Goal: Transaction & Acquisition: Subscribe to service/newsletter

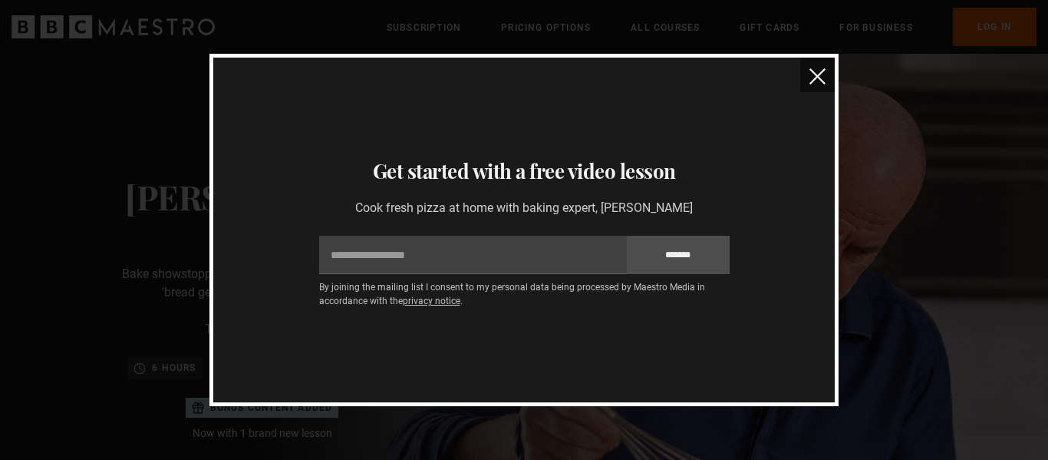
scroll to position [0, 804]
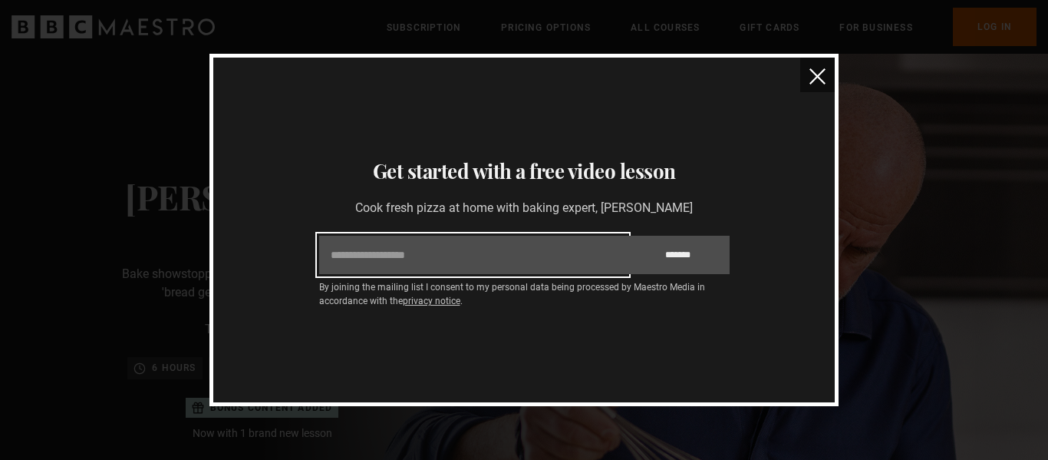
click at [407, 256] on input "Email" at bounding box center [473, 255] width 308 height 38
type input "**********"
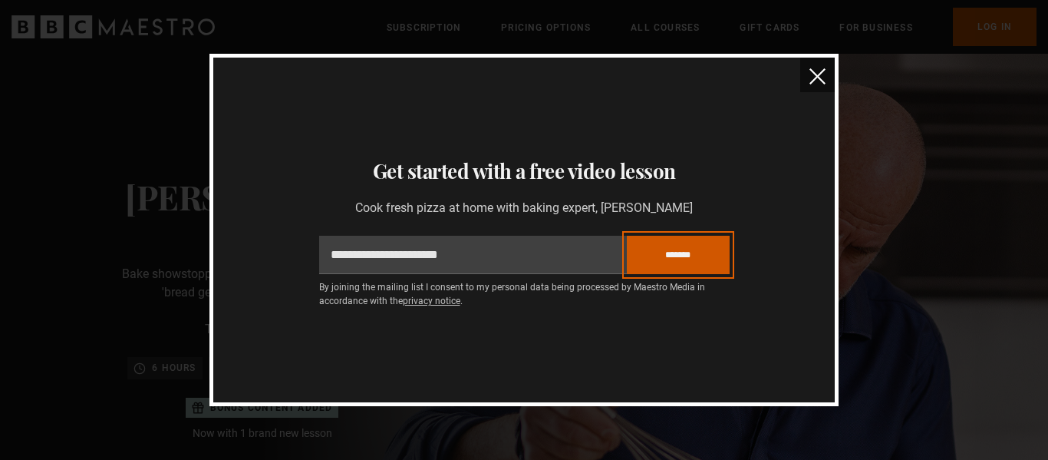
click at [684, 252] on input "*******" at bounding box center [678, 255] width 103 height 38
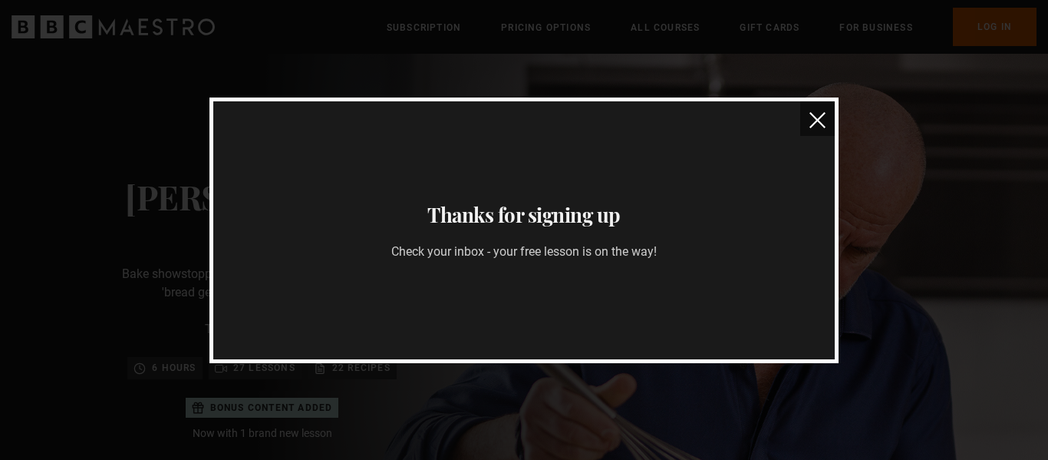
scroll to position [0, 1005]
click at [813, 121] on img "close" at bounding box center [818, 120] width 16 height 16
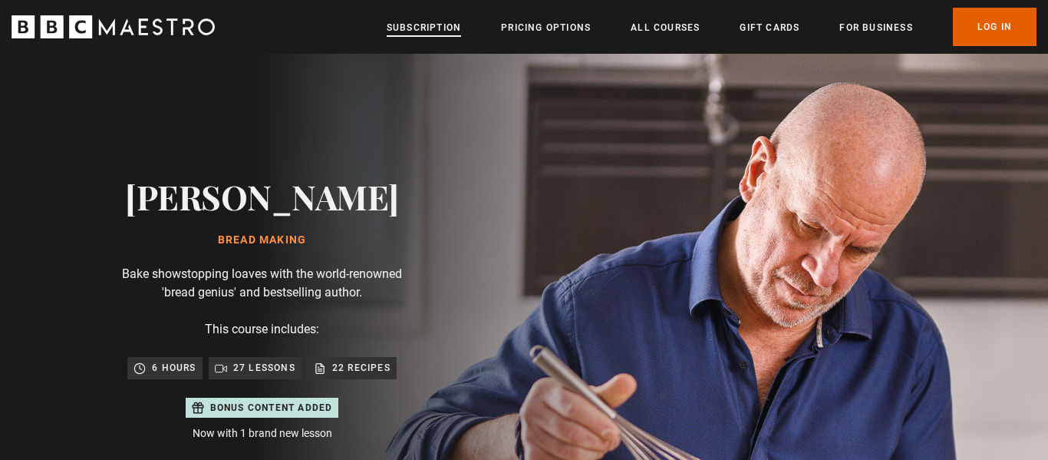
click at [404, 25] on link "Subscription" at bounding box center [424, 27] width 74 height 15
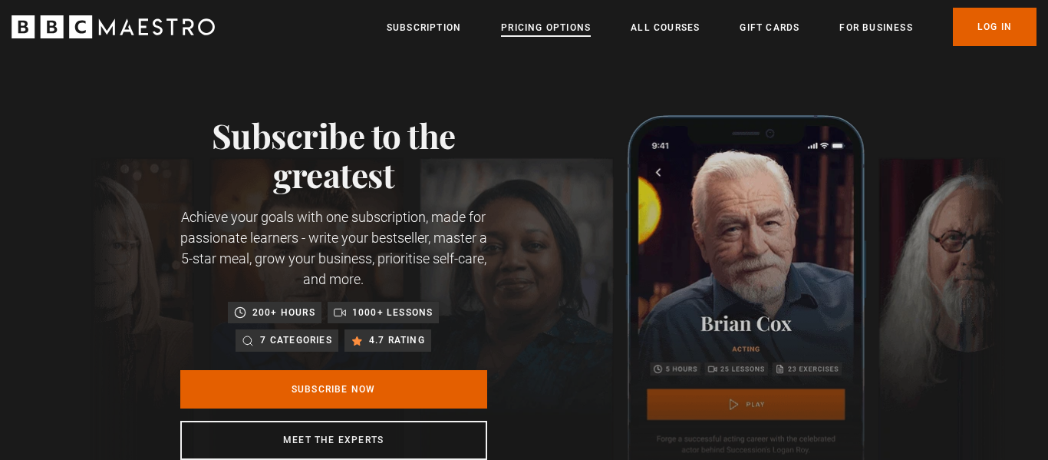
click at [535, 27] on link "Pricing Options" at bounding box center [546, 27] width 90 height 15
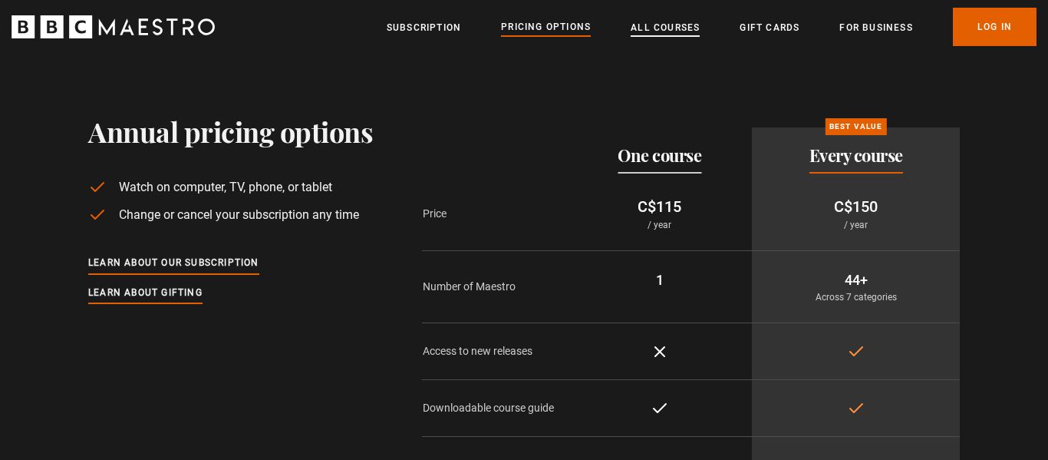
click at [684, 20] on link "All Courses" at bounding box center [665, 27] width 69 height 15
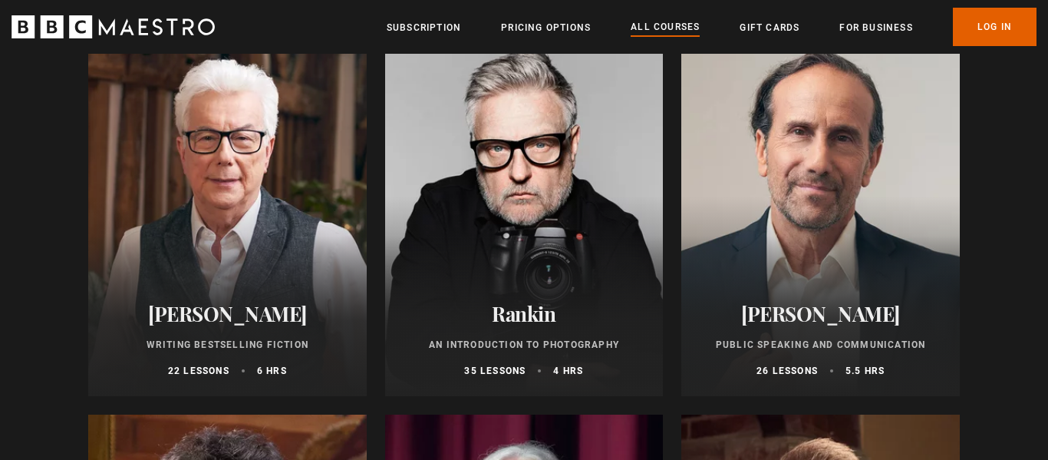
scroll to position [3319, 0]
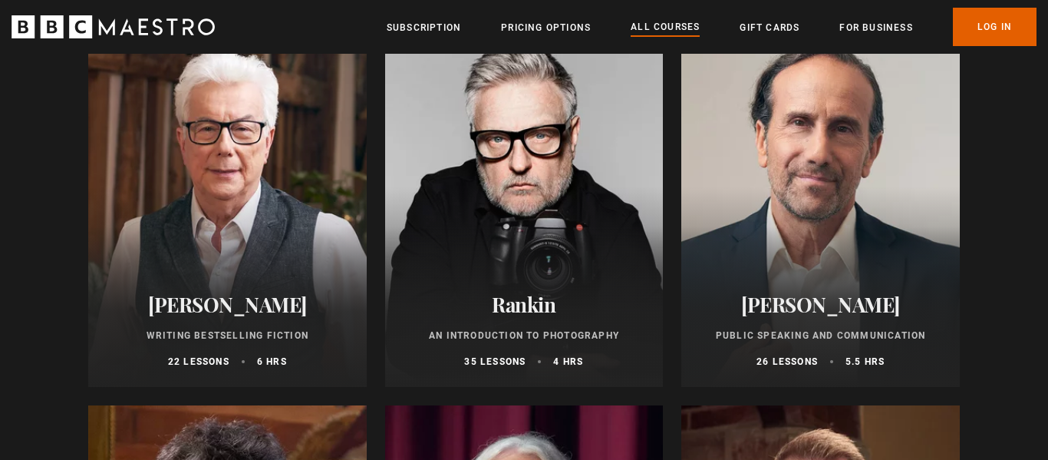
click at [514, 206] on div at bounding box center [524, 202] width 279 height 368
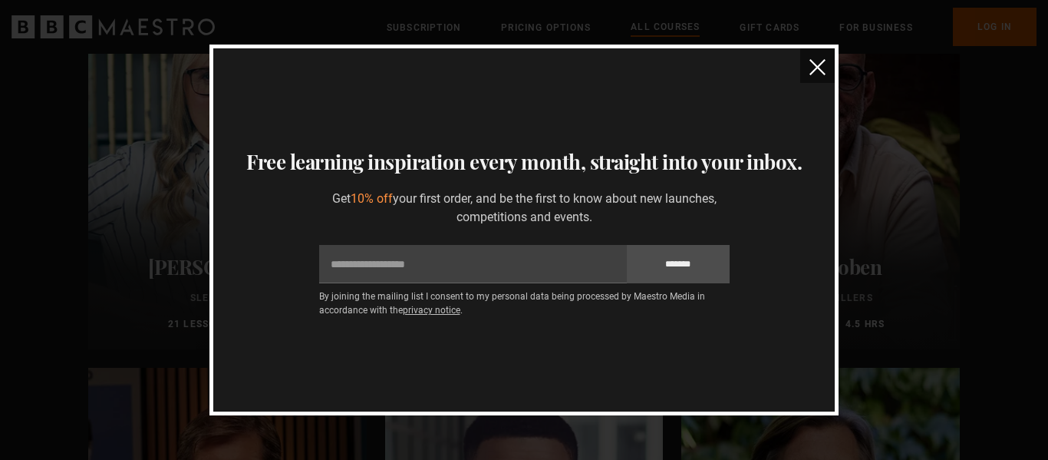
scroll to position [1403, 0]
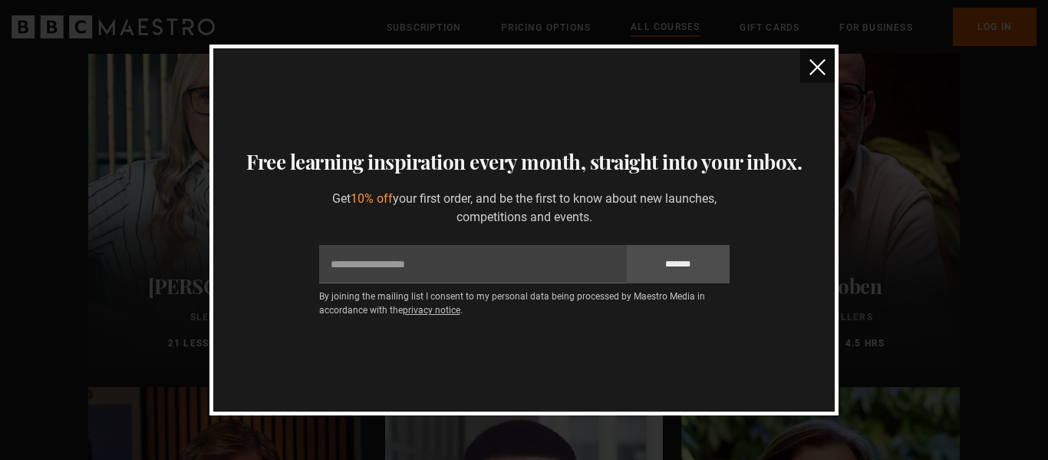
click at [819, 69] on img "close" at bounding box center [818, 67] width 16 height 16
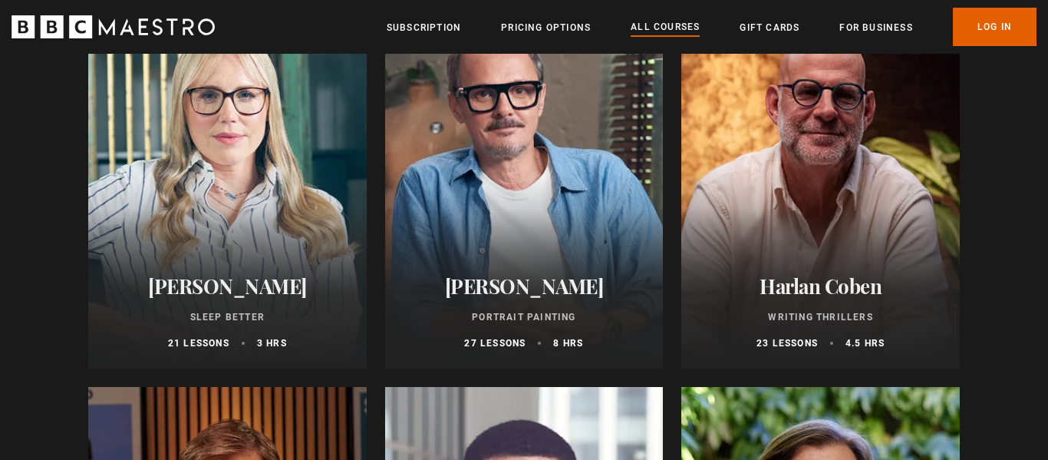
scroll to position [0, 0]
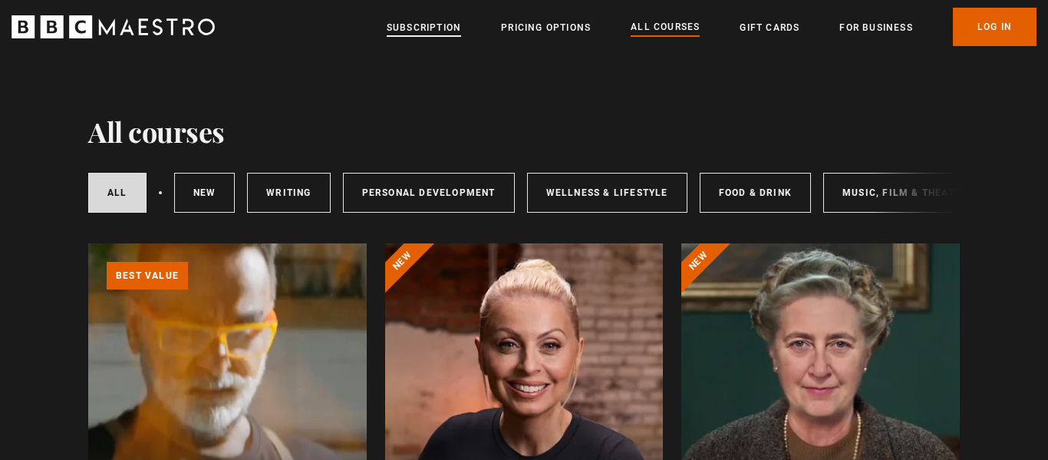
click at [409, 27] on link "Subscription" at bounding box center [424, 27] width 74 height 15
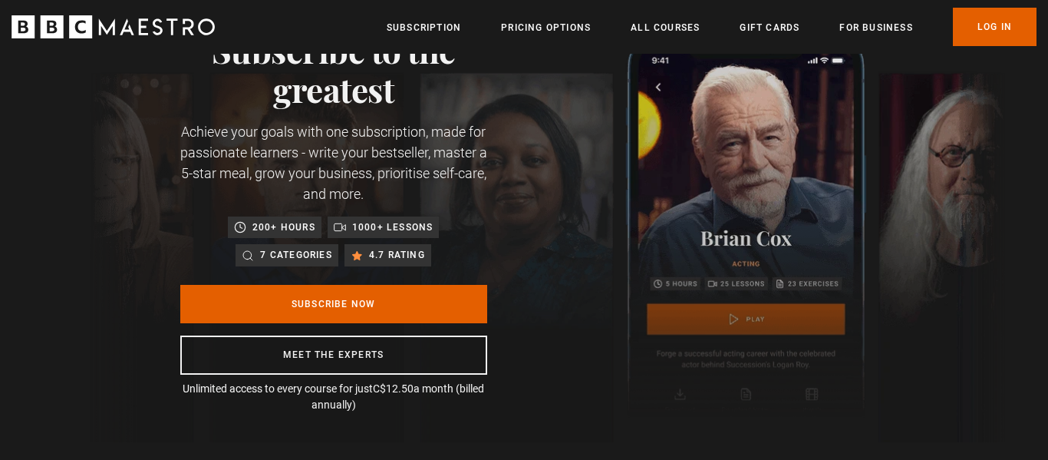
scroll to position [0, 402]
